Goal: Transaction & Acquisition: Subscribe to service/newsletter

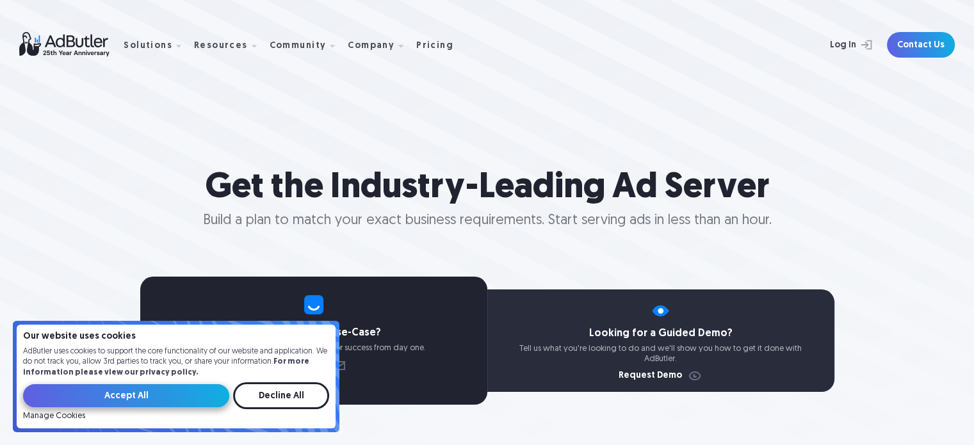
click at [169, 398] on input "Accept All" at bounding box center [126, 395] width 206 height 23
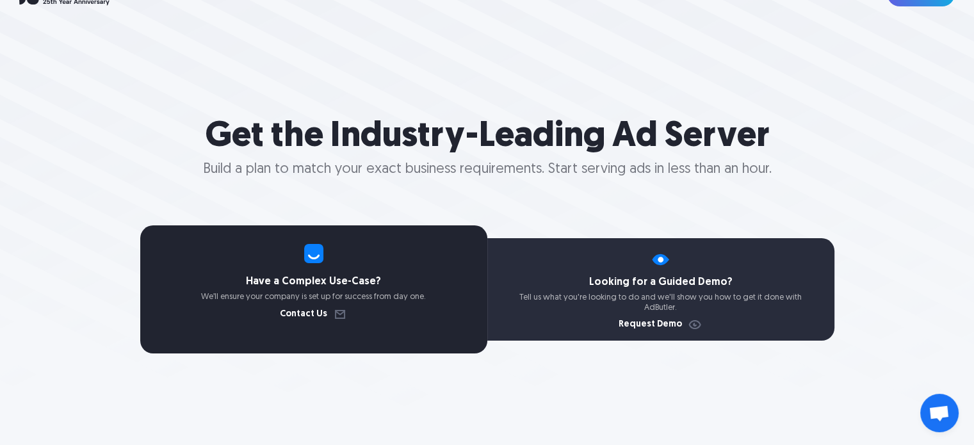
scroll to position [128, 0]
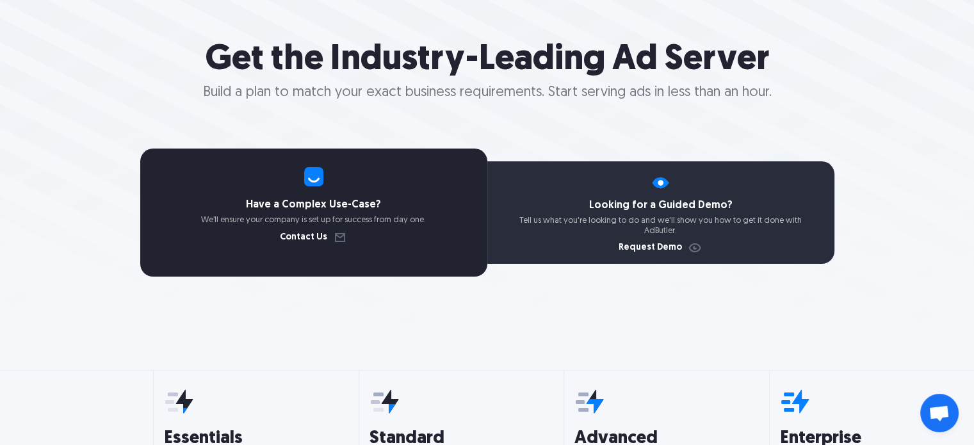
click at [659, 209] on h4 "Looking for a Guided Demo?" at bounding box center [661, 206] width 347 height 10
click at [659, 250] on link "Request Demo" at bounding box center [661, 247] width 84 height 9
click at [292, 206] on h4 "Have a Complex Use-Case?" at bounding box center [313, 205] width 347 height 10
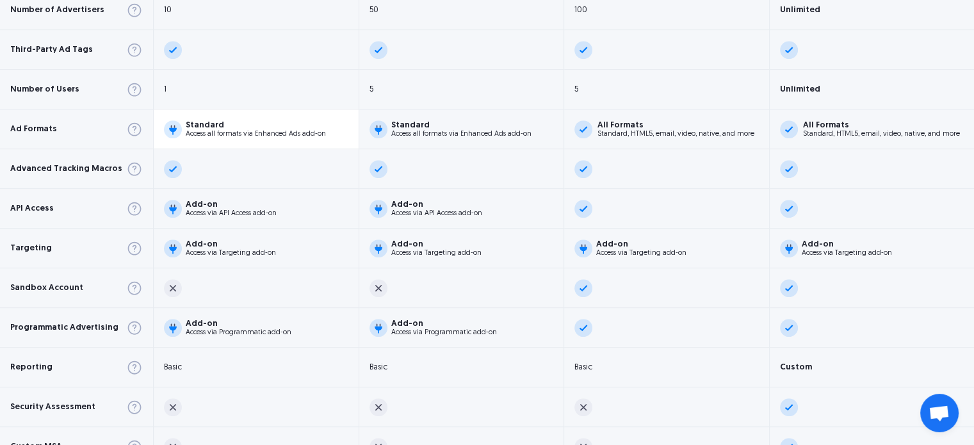
scroll to position [320, 0]
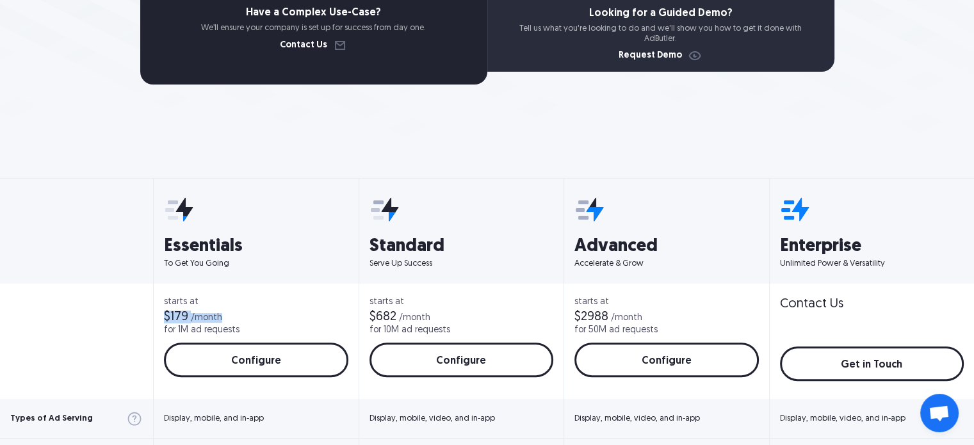
drag, startPoint x: 218, startPoint y: 316, endPoint x: 148, endPoint y: 317, distance: 69.8
click at [154, 317] on div "starts at $179 /month for 1M ad requests Configure Configure" at bounding box center [256, 341] width 205 height 115
copy div "$179 /month"
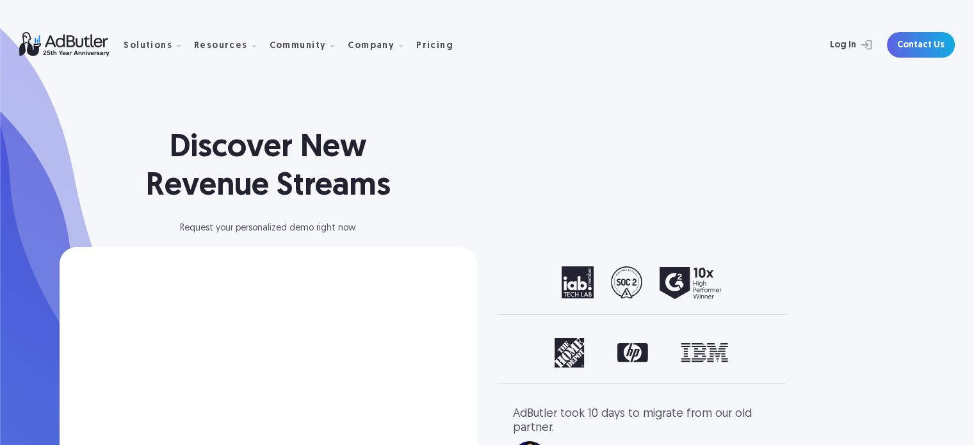
select select "[GEOGRAPHIC_DATA]"
